Goal: Information Seeking & Learning: Check status

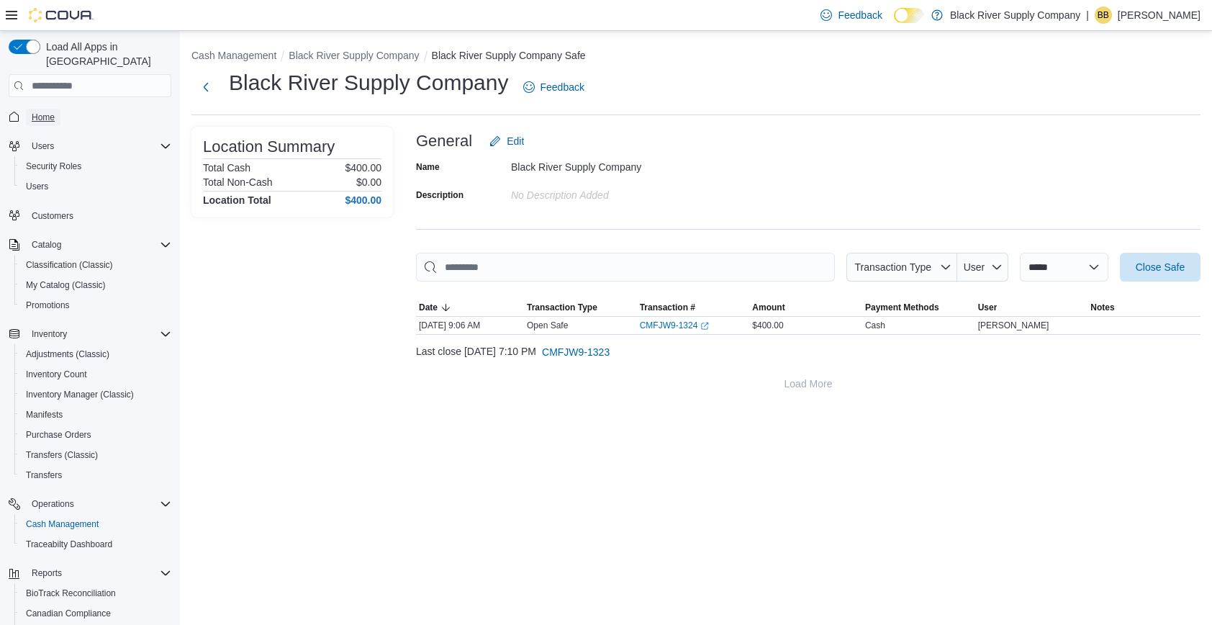
click at [47, 112] on span "Home" at bounding box center [43, 118] width 23 height 12
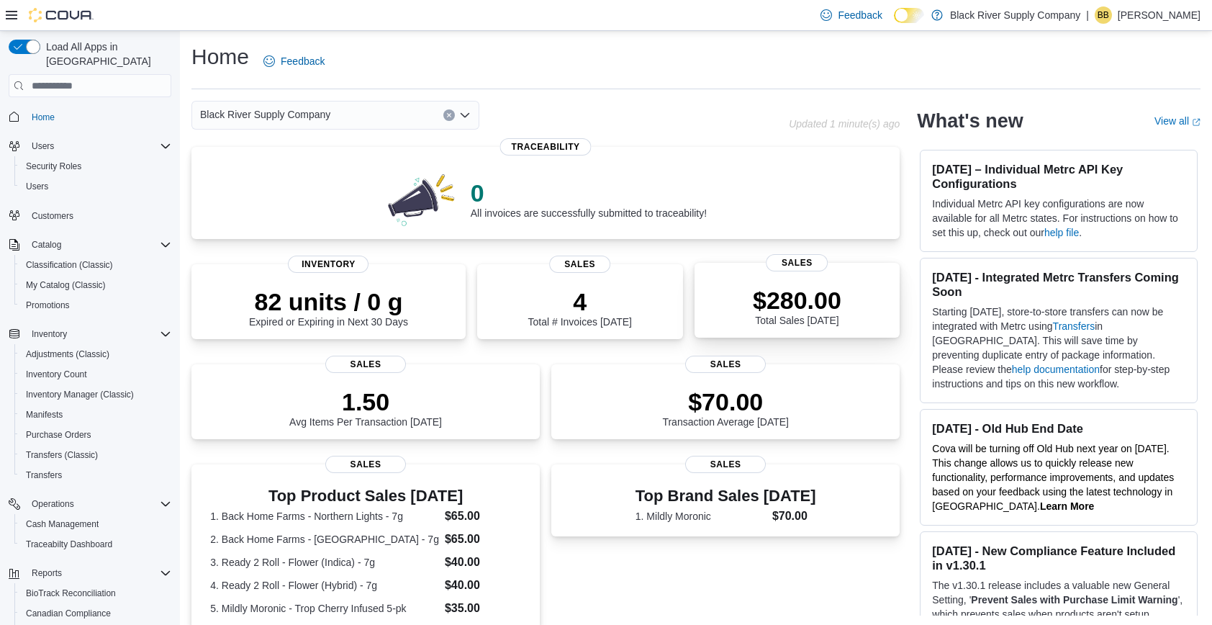
click at [828, 322] on div "$280.00 Total Sales Today" at bounding box center [797, 306] width 89 height 40
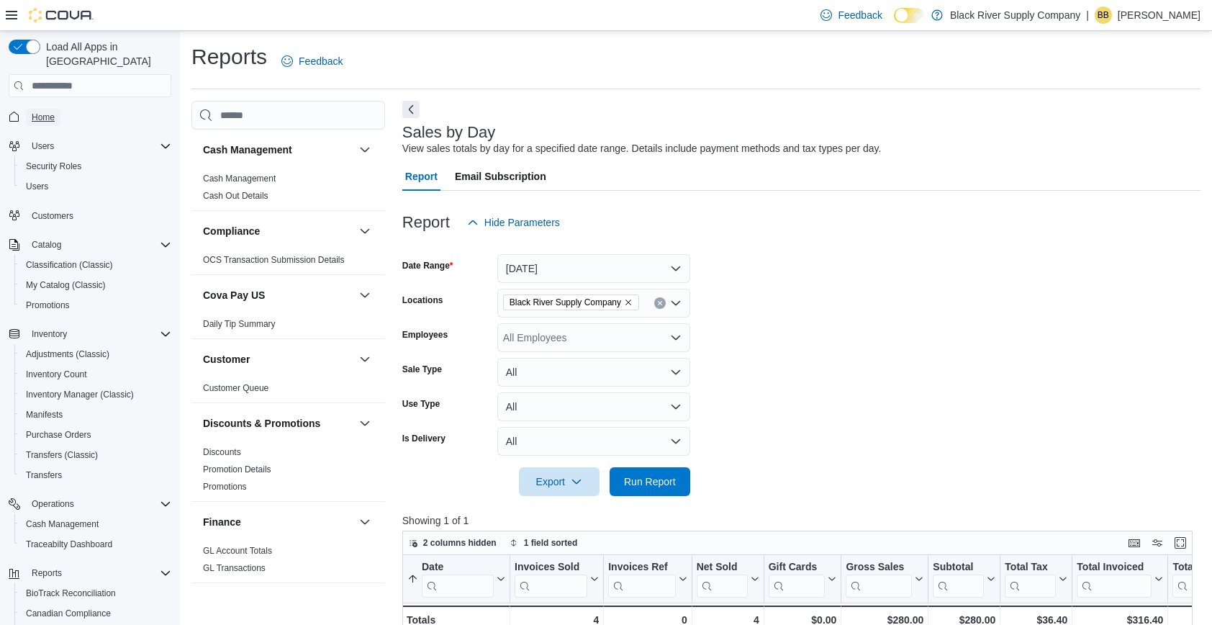
click at [46, 112] on span "Home" at bounding box center [43, 118] width 23 height 12
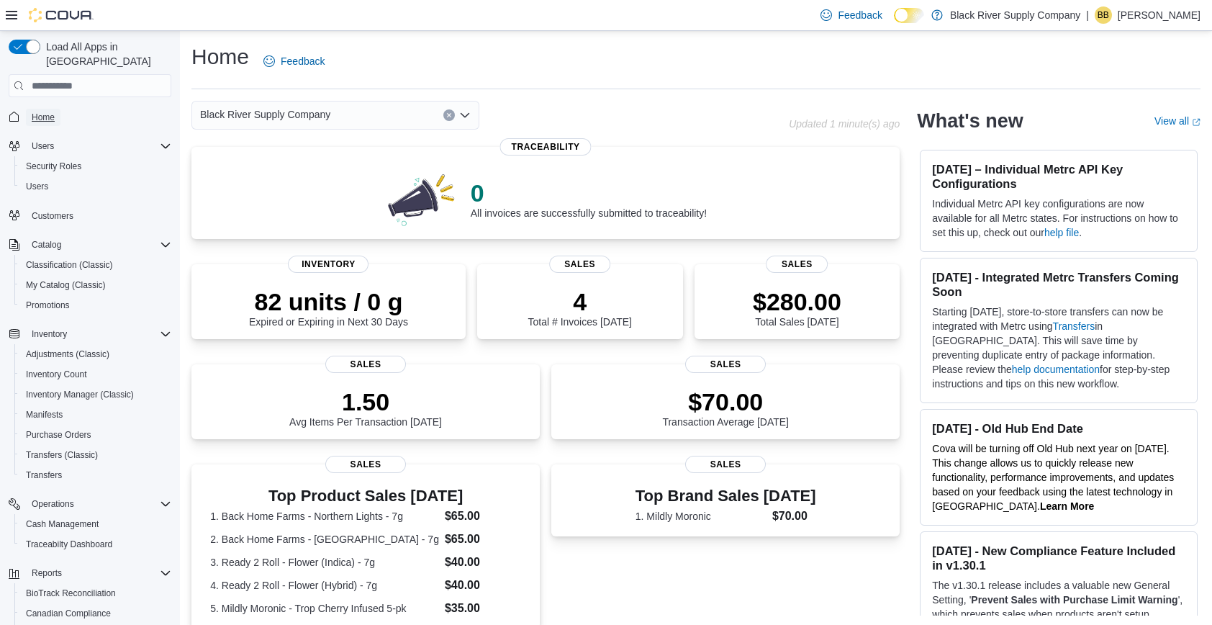
click at [49, 112] on span "Home" at bounding box center [43, 118] width 23 height 12
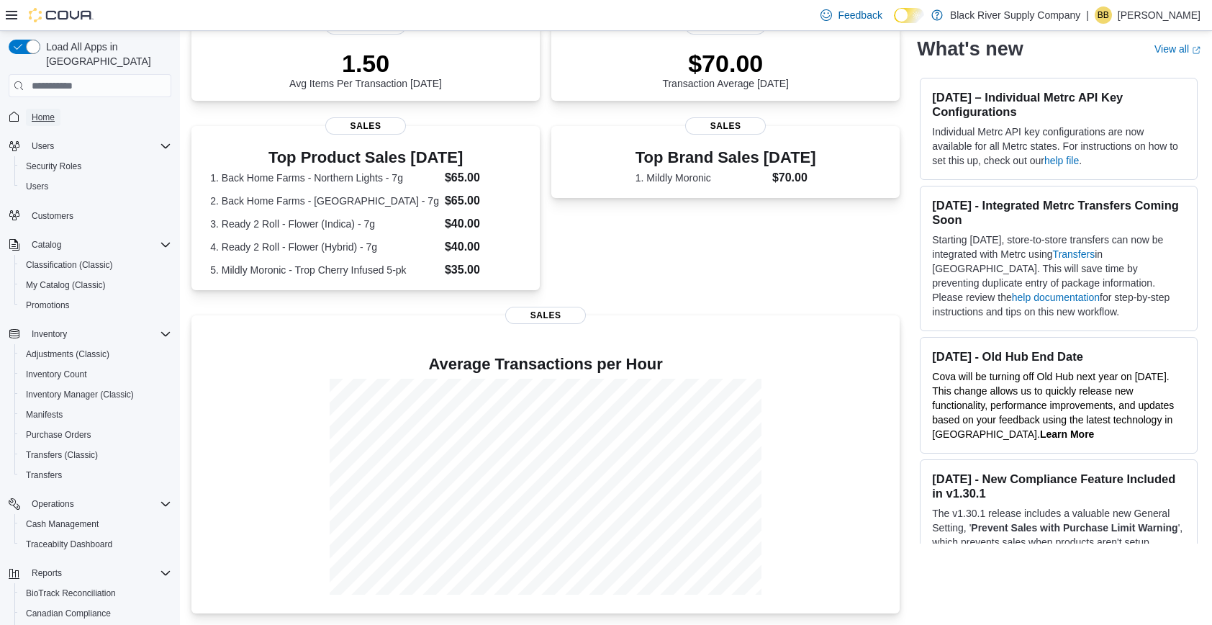
click at [44, 112] on span "Home" at bounding box center [43, 118] width 23 height 12
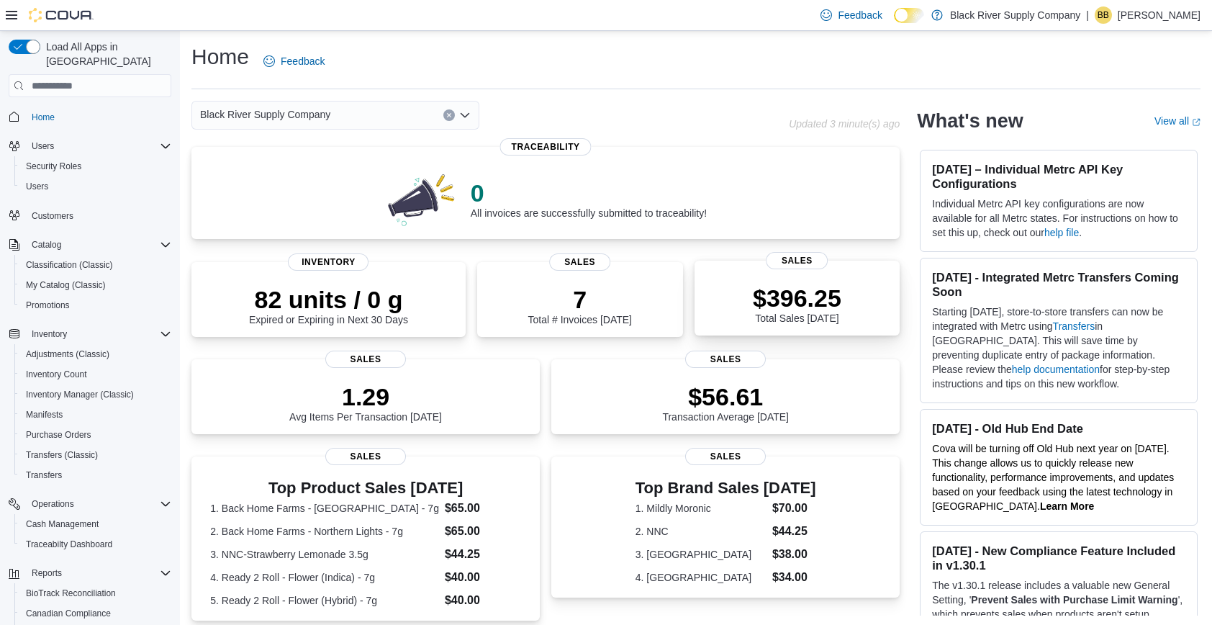
click at [800, 307] on p "$396.25" at bounding box center [797, 298] width 89 height 29
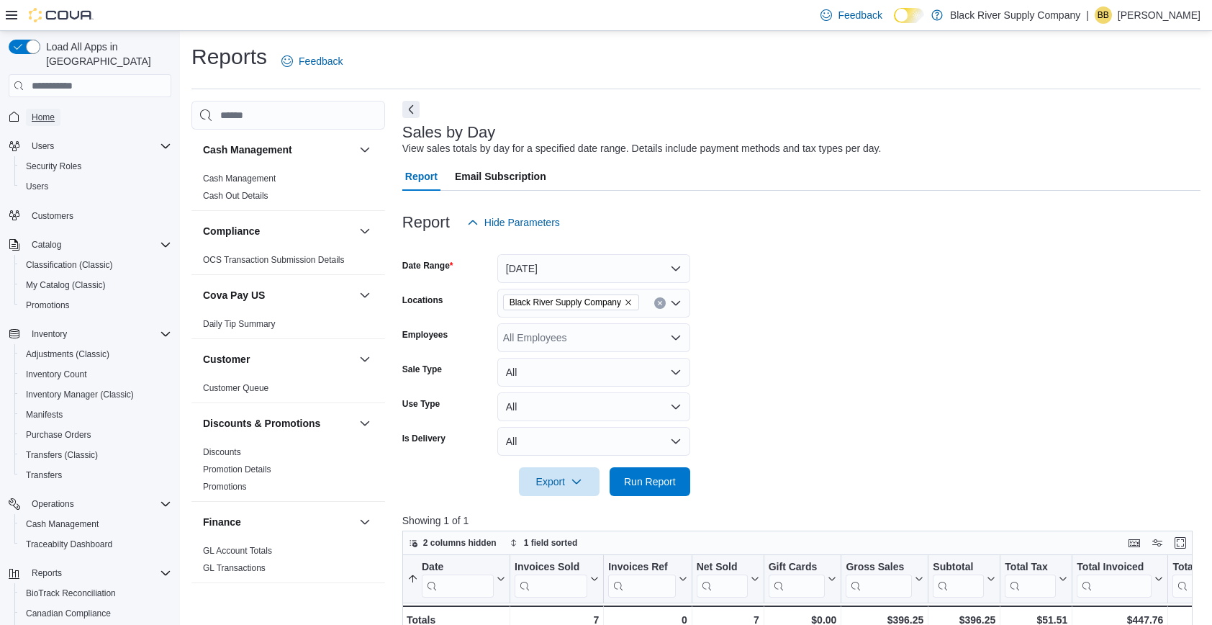
click at [38, 112] on span "Home" at bounding box center [43, 118] width 23 height 12
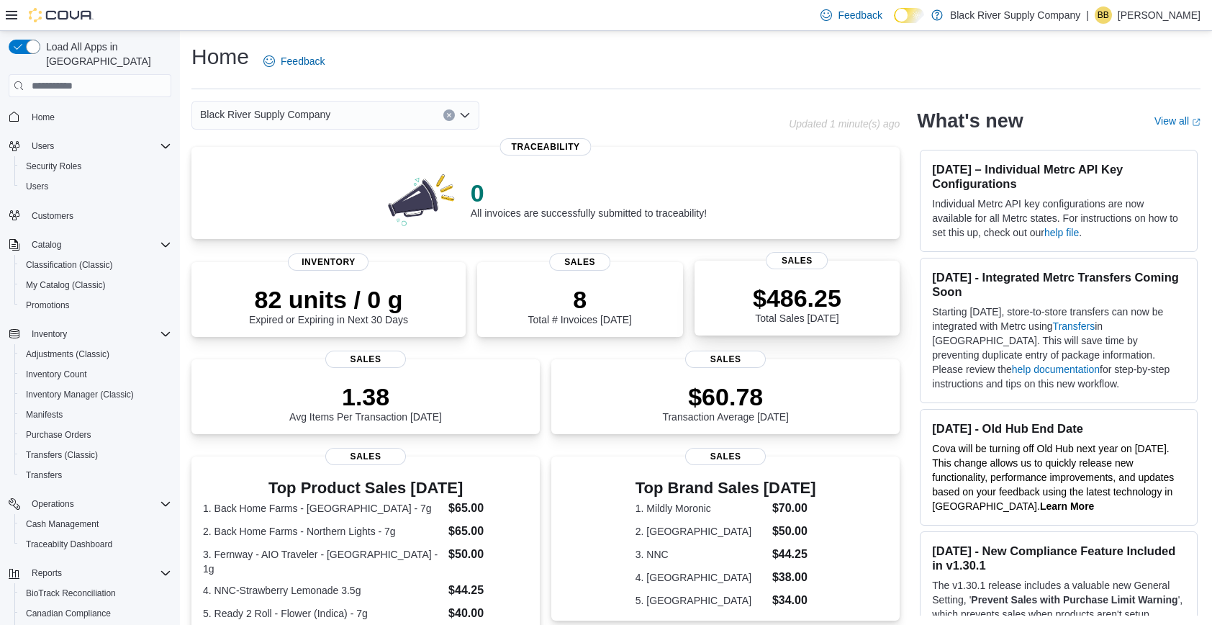
click at [789, 304] on p "$486.25" at bounding box center [797, 298] width 89 height 29
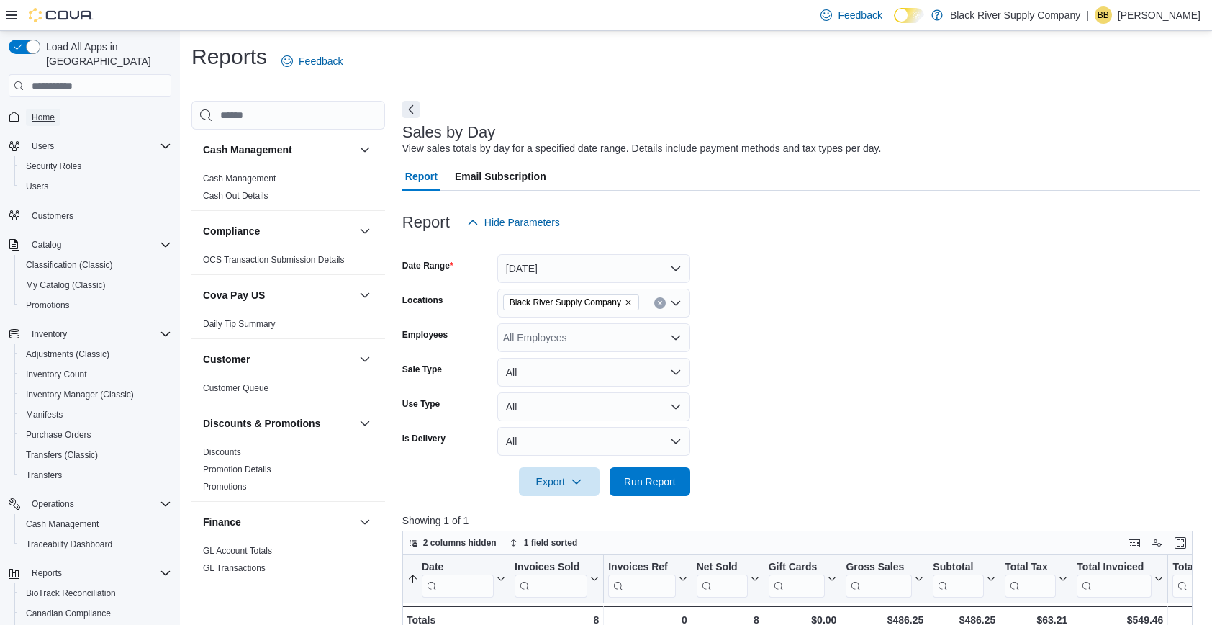
click at [44, 112] on span "Home" at bounding box center [43, 118] width 23 height 12
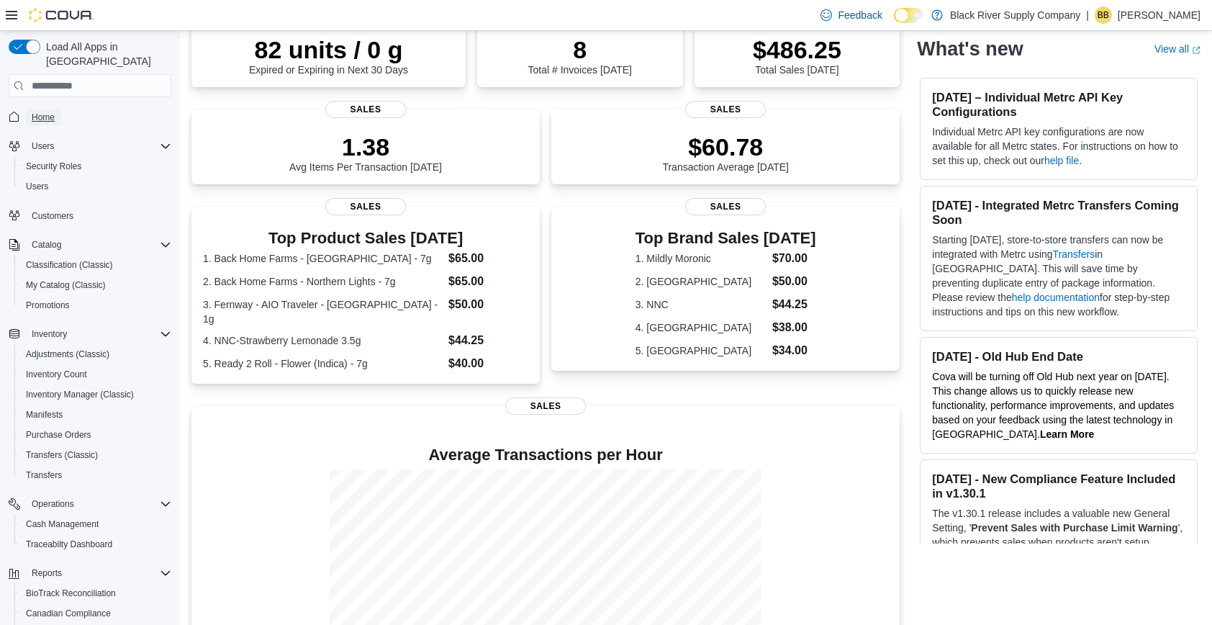
scroll to position [368, 0]
